Goal: Task Accomplishment & Management: Use online tool/utility

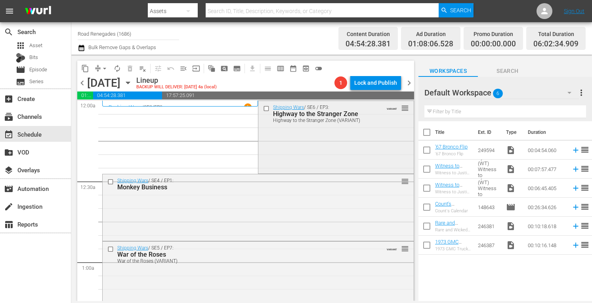
click at [277, 166] on div "Shipping Wars / SE6 / EP3: Highway to the Stranger Zone Highway to the Stranger…" at bounding box center [335, 136] width 155 height 71
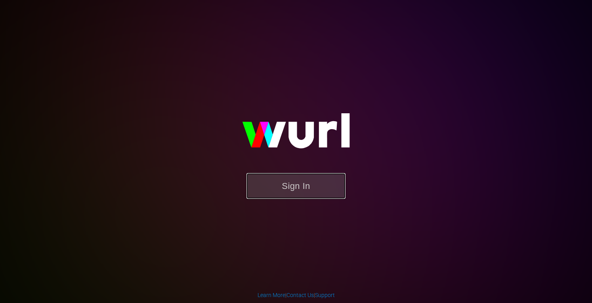
click at [289, 196] on button "Sign In" at bounding box center [295, 186] width 99 height 26
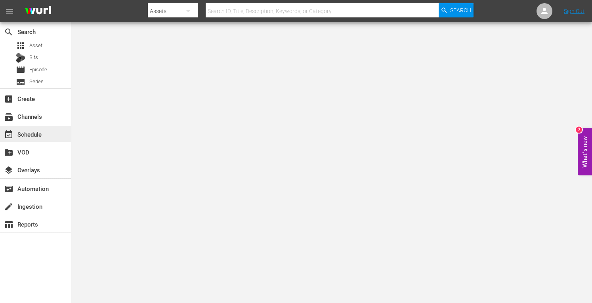
click at [41, 137] on div "event_available Schedule" at bounding box center [22, 133] width 44 height 7
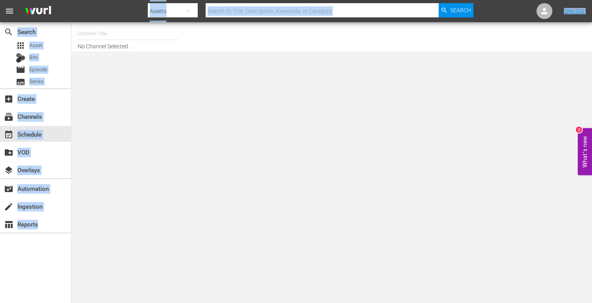
drag, startPoint x: 126, startPoint y: 17, endPoint x: 119, endPoint y: 36, distance: 20.0
click at [119, 36] on div "menu Search By Assets Search ID, Title, Description, Keywords, or Category Sear…" at bounding box center [296, 25] width 592 height 51
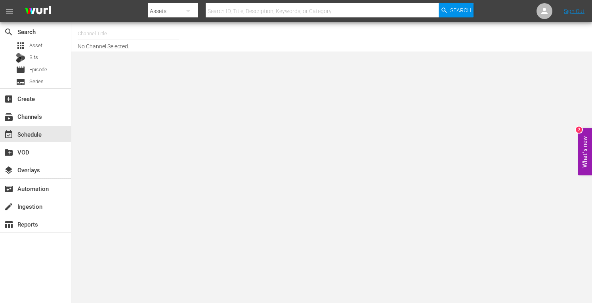
click at [141, 70] on body "menu Search By Assets Search ID, Title, Description, Keywords, or Category Sear…" at bounding box center [296, 151] width 592 height 303
click at [122, 35] on input "text" at bounding box center [128, 33] width 101 height 19
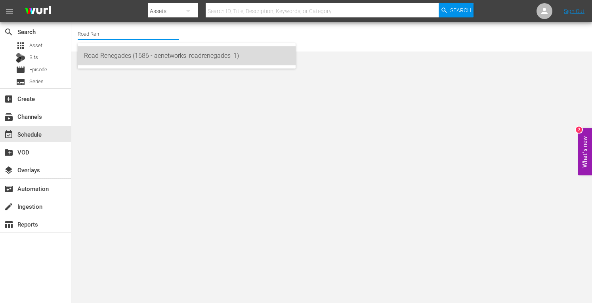
click at [118, 56] on div "Road Renegades (1686 - aenetworks_roadrenegades_1)" at bounding box center [186, 55] width 205 height 19
type input "Road Renegades (1686 - aenetworks_roadrenegades_1)"
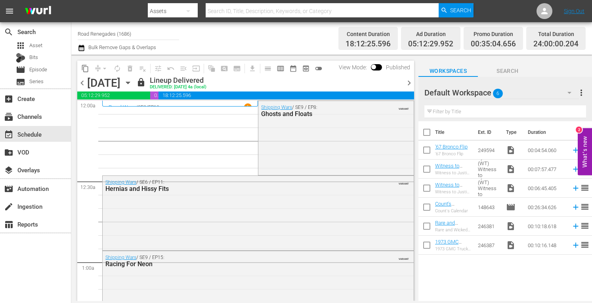
click at [132, 84] on icon "button" at bounding box center [128, 82] width 9 height 9
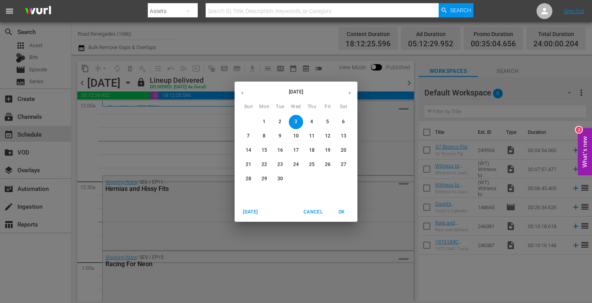
click at [265, 162] on p "22" at bounding box center [264, 164] width 6 height 7
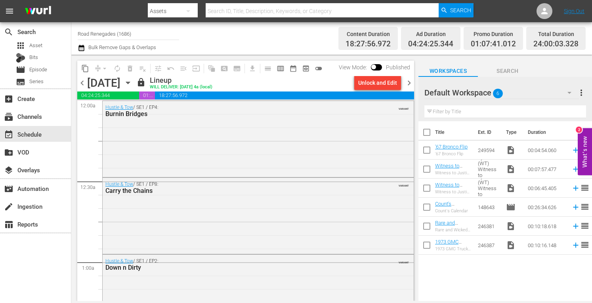
click at [83, 80] on span "chevron_left" at bounding box center [82, 83] width 10 height 10
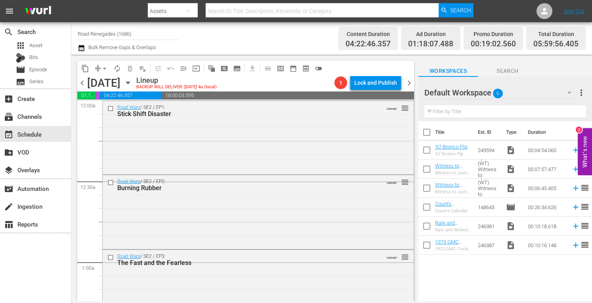
click at [83, 80] on span "chevron_left" at bounding box center [82, 83] width 10 height 10
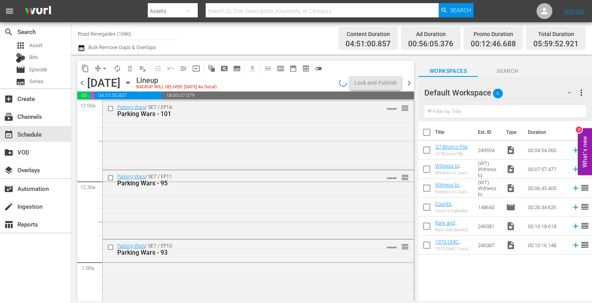
click at [83, 80] on span "chevron_left" at bounding box center [82, 83] width 10 height 10
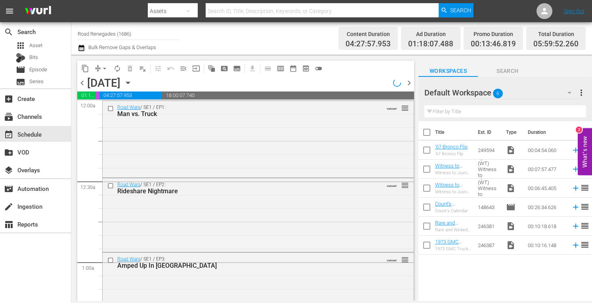
click at [83, 80] on span "chevron_left" at bounding box center [82, 83] width 10 height 10
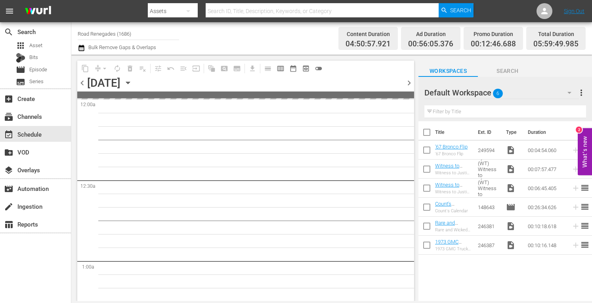
click at [83, 80] on span "chevron_left" at bounding box center [82, 83] width 10 height 10
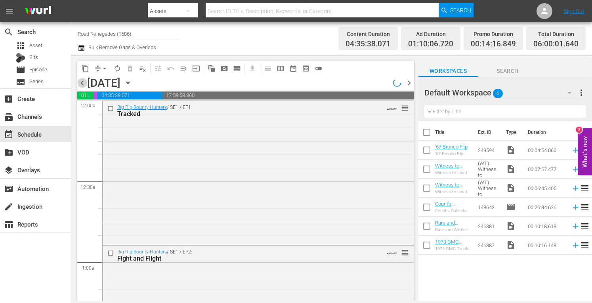
click at [83, 80] on span "chevron_left" at bounding box center [82, 83] width 10 height 10
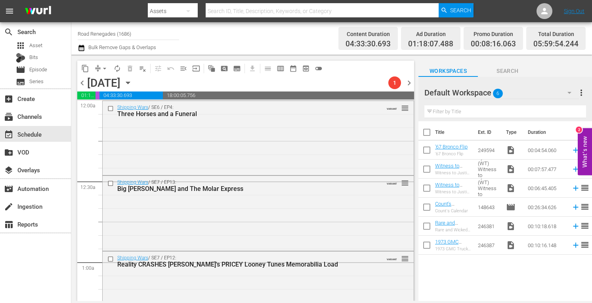
click at [83, 80] on span "chevron_left" at bounding box center [82, 83] width 10 height 10
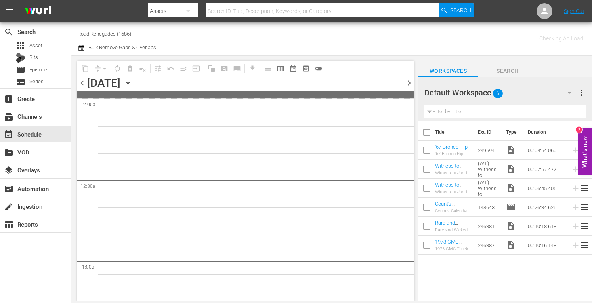
click at [83, 80] on span "chevron_left" at bounding box center [82, 83] width 10 height 10
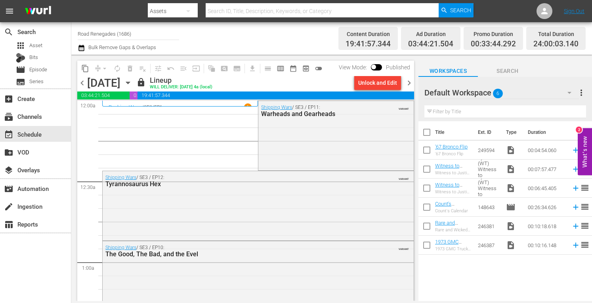
click at [409, 81] on span "chevron_right" at bounding box center [409, 83] width 10 height 10
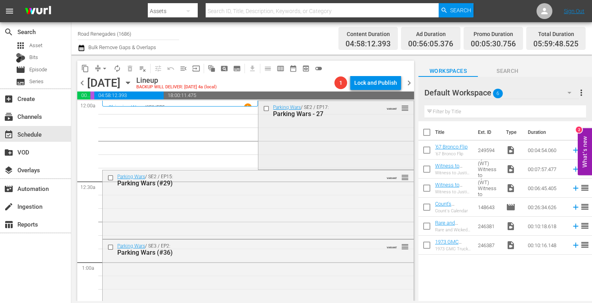
click at [330, 119] on div "Parking Wars / SE2 / EP17: Parking Wars - 27 VARIANT reorder" at bounding box center [335, 110] width 155 height 19
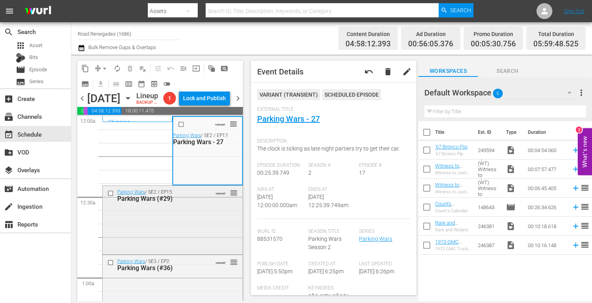
click at [189, 253] on div "Parking Wars / SE2 / EP15: Parking Wars (#29) VARIANT reorder" at bounding box center [173, 219] width 140 height 67
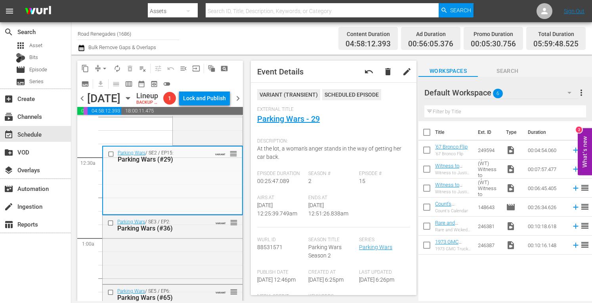
scroll to position [63, 0]
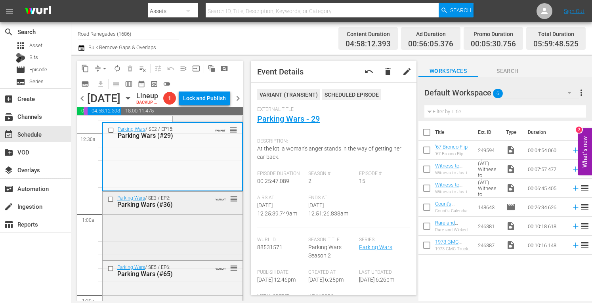
click at [192, 259] on div "Parking Wars / SE3 / EP2: Parking Wars (#36) VARIANT reorder" at bounding box center [173, 225] width 140 height 67
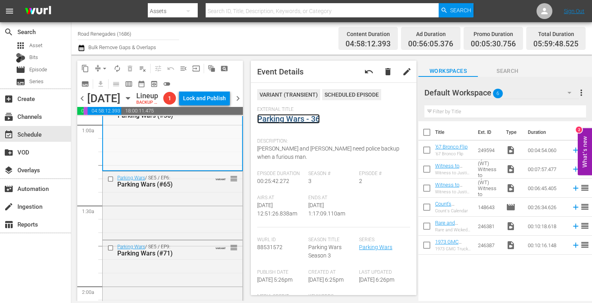
scroll to position [164, 0]
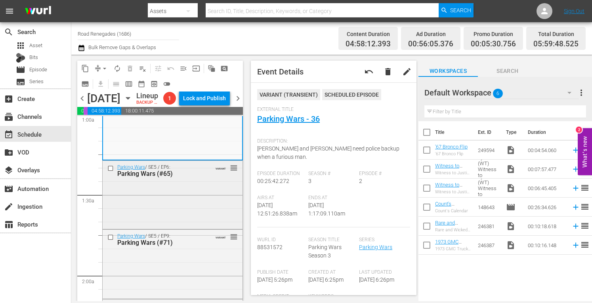
click at [188, 228] on div "Parking Wars / SE5 / EP6: Parking Wars (#65) VARIANT reorder" at bounding box center [173, 194] width 140 height 67
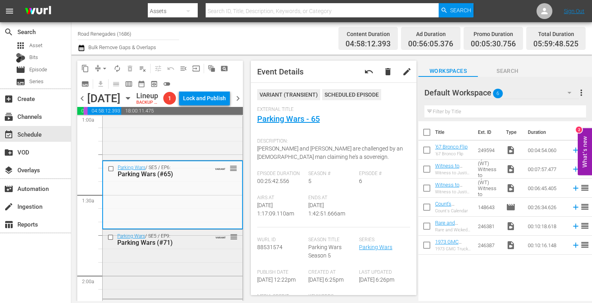
click at [196, 249] on div "Parking Wars / SE5 / EP9: Parking Wars (#71) VARIANT reorder" at bounding box center [173, 239] width 140 height 19
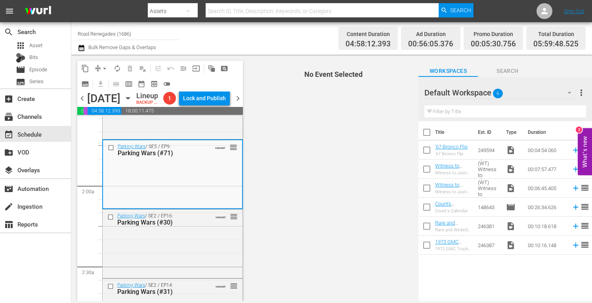
scroll to position [322, 0]
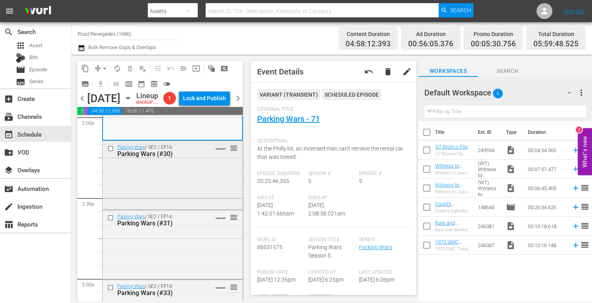
click at [177, 192] on div "Parking Wars / SE2 / EP16: Parking Wars (#30) VARIANT reorder" at bounding box center [173, 174] width 140 height 67
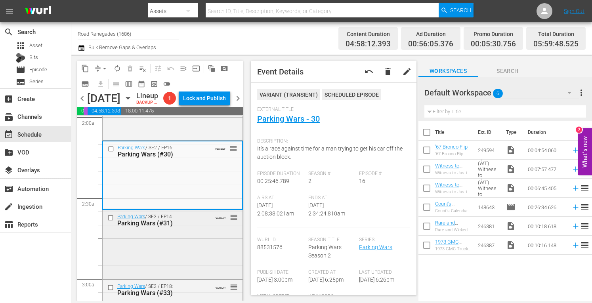
click at [191, 258] on div "Parking Wars / SE2 / EP14: Parking Wars (#31) VARIANT reorder" at bounding box center [173, 243] width 140 height 67
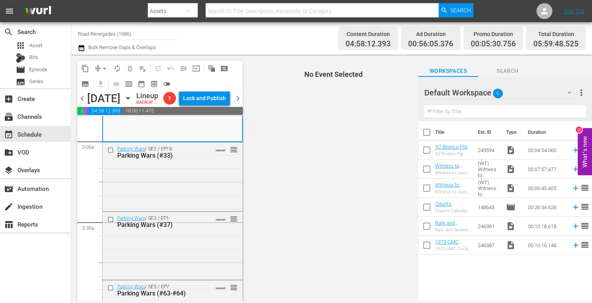
scroll to position [491, 0]
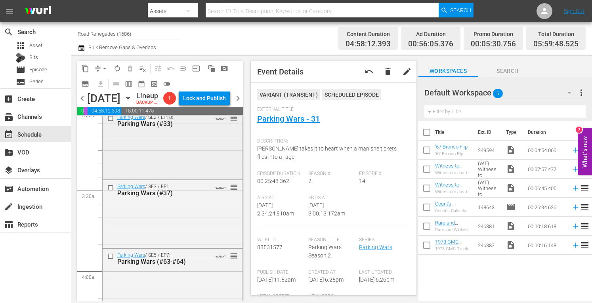
click at [215, 173] on div "Parking Wars / SE2 / EP18: Parking Wars (#33) VARIANT reorder" at bounding box center [173, 144] width 140 height 67
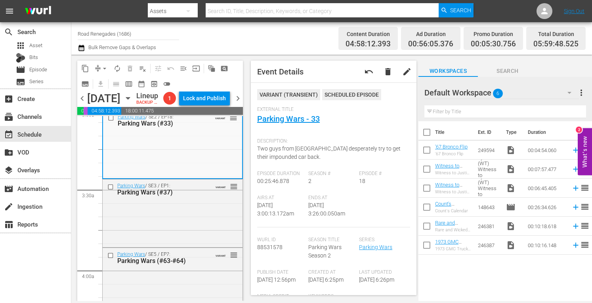
scroll to position [507, 0]
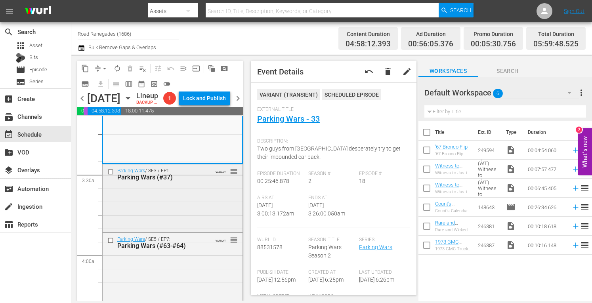
click at [208, 228] on div "Parking Wars / SE3 / EP1: Parking Wars (#37) VARIANT reorder" at bounding box center [173, 197] width 140 height 66
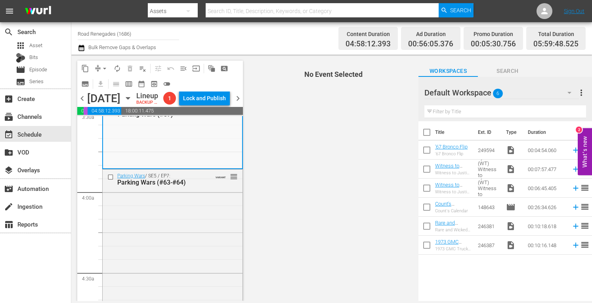
scroll to position [586, 0]
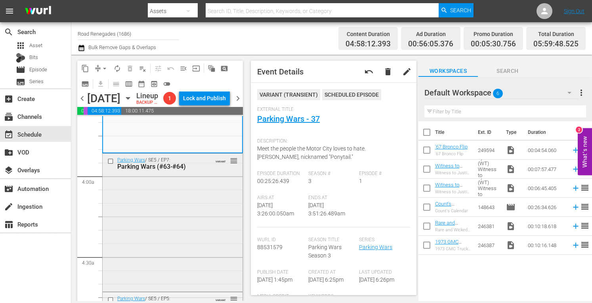
click at [209, 215] on div "Parking Wars / SE5 / EP7: Parking Wars (#63-#64) VARIANT reorder" at bounding box center [173, 222] width 140 height 136
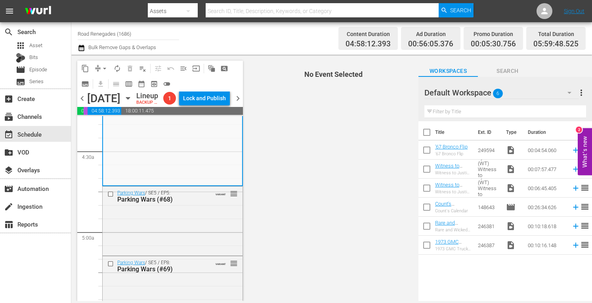
scroll to position [713, 0]
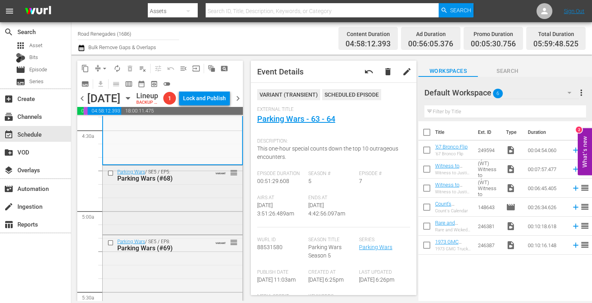
click at [219, 219] on div "Parking Wars / SE5 / EP5: Parking Wars (#68) VARIANT reorder" at bounding box center [173, 199] width 140 height 67
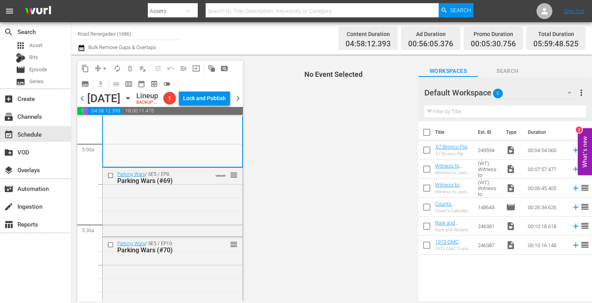
scroll to position [792, 0]
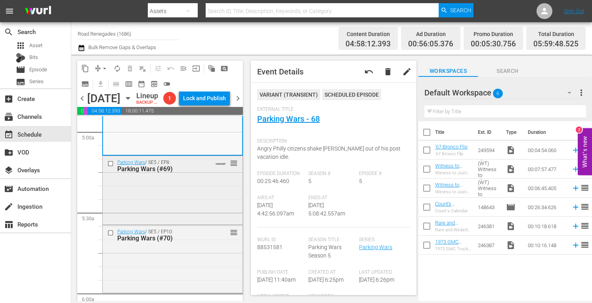
click at [214, 202] on div "Parking Wars / SE5 / EP8: Parking Wars (#69) VARIANT reorder" at bounding box center [173, 189] width 140 height 67
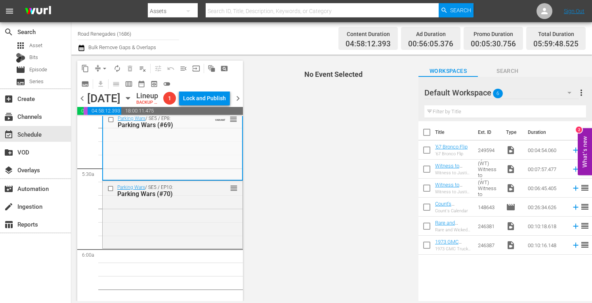
scroll to position [840, 0]
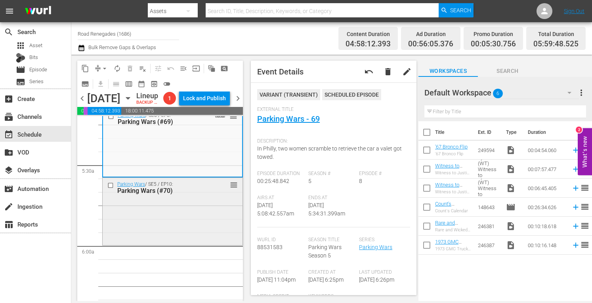
click at [203, 229] on div "Parking Wars / SE5 / EP10: Parking Wars (#70) reorder" at bounding box center [173, 211] width 140 height 66
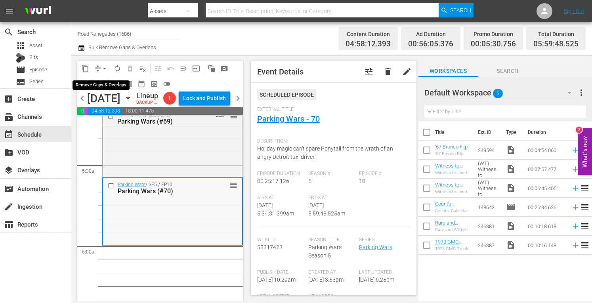
click at [105, 65] on span "arrow_drop_down" at bounding box center [105, 69] width 8 height 8
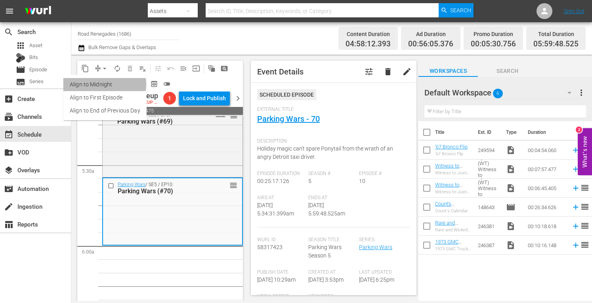
click at [102, 84] on li "Align to Midnight" at bounding box center [104, 84] width 83 height 13
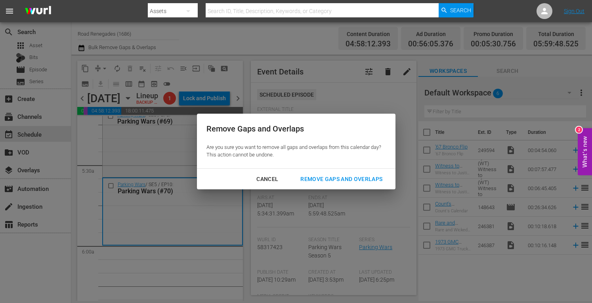
click at [321, 178] on div "Remove Gaps and Overlaps" at bounding box center [341, 179] width 95 height 10
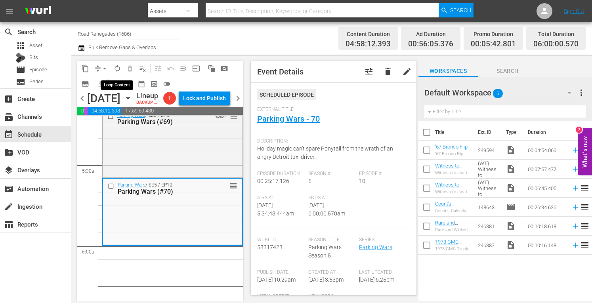
click at [119, 67] on span "autorenew_outlined" at bounding box center [117, 69] width 8 height 8
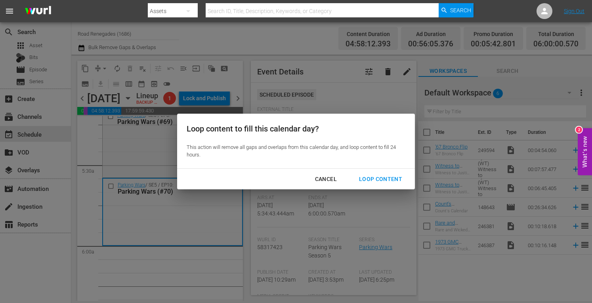
click at [375, 180] on div "Loop Content" at bounding box center [381, 179] width 56 height 10
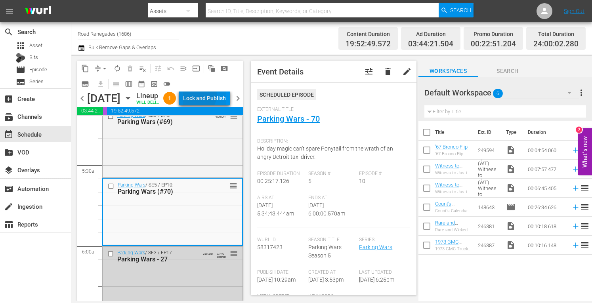
click at [216, 104] on div "Lock and Publish" at bounding box center [204, 98] width 43 height 14
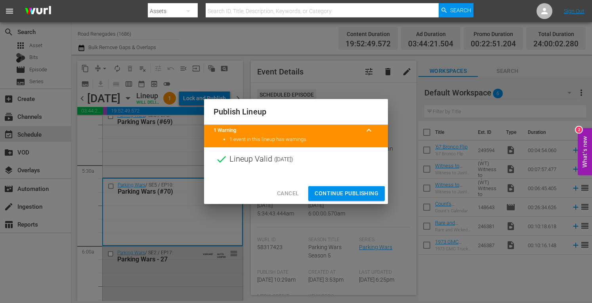
click at [330, 192] on span "Continue Publishing" at bounding box center [346, 194] width 64 height 10
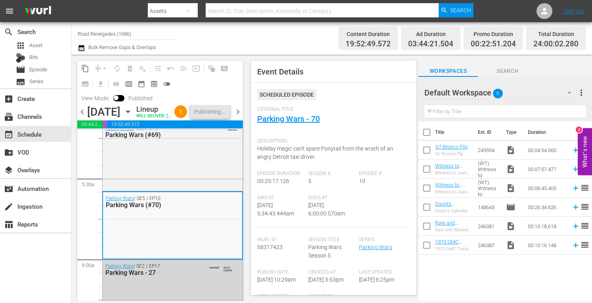
click at [238, 117] on span "chevron_right" at bounding box center [238, 112] width 10 height 10
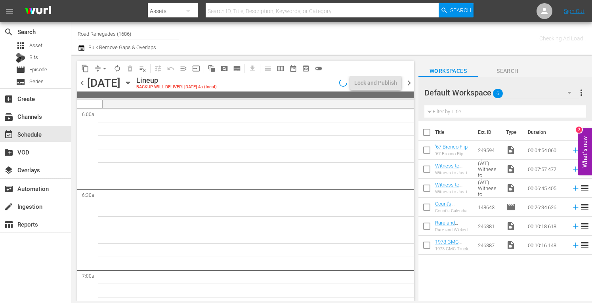
scroll to position [867, 0]
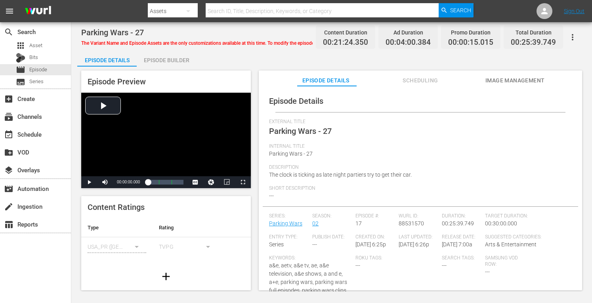
click at [176, 63] on div "Episode Builder" at bounding box center [166, 60] width 59 height 19
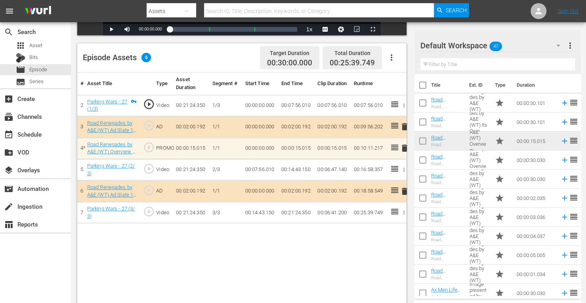
scroll to position [190, 0]
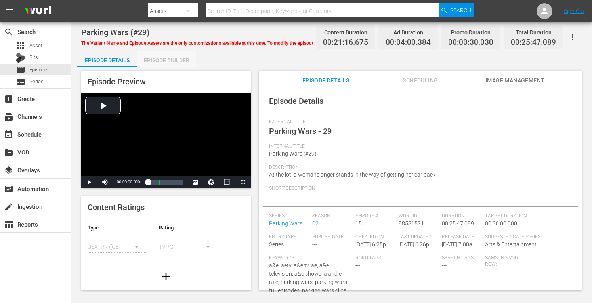
click at [165, 62] on div "Episode Builder" at bounding box center [166, 60] width 59 height 19
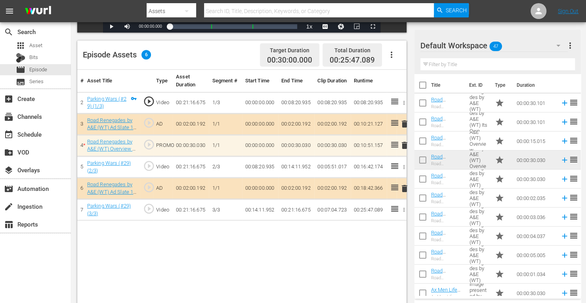
scroll to position [206, 0]
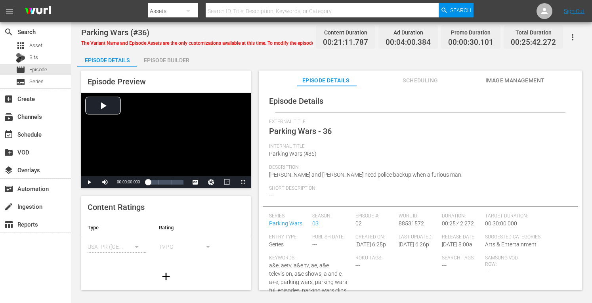
click at [176, 57] on div "Episode Builder" at bounding box center [166, 60] width 59 height 19
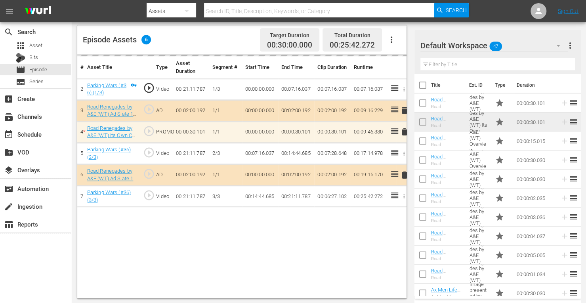
scroll to position [206, 0]
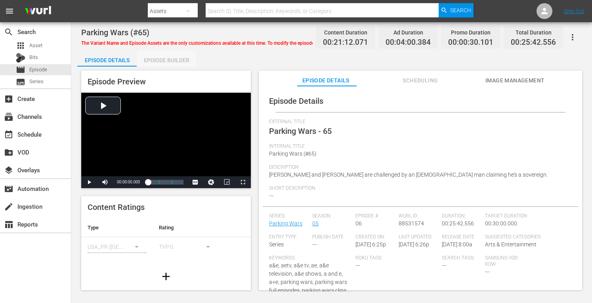
click at [176, 63] on div "Episode Builder" at bounding box center [166, 60] width 59 height 19
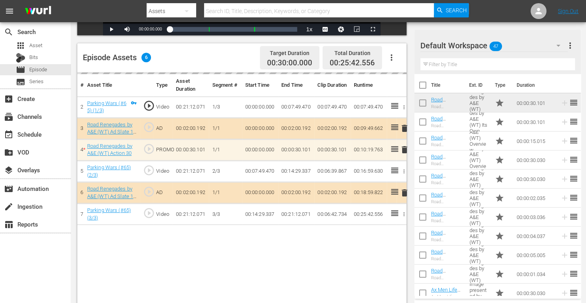
scroll to position [188, 0]
